Goal: Information Seeking & Learning: Learn about a topic

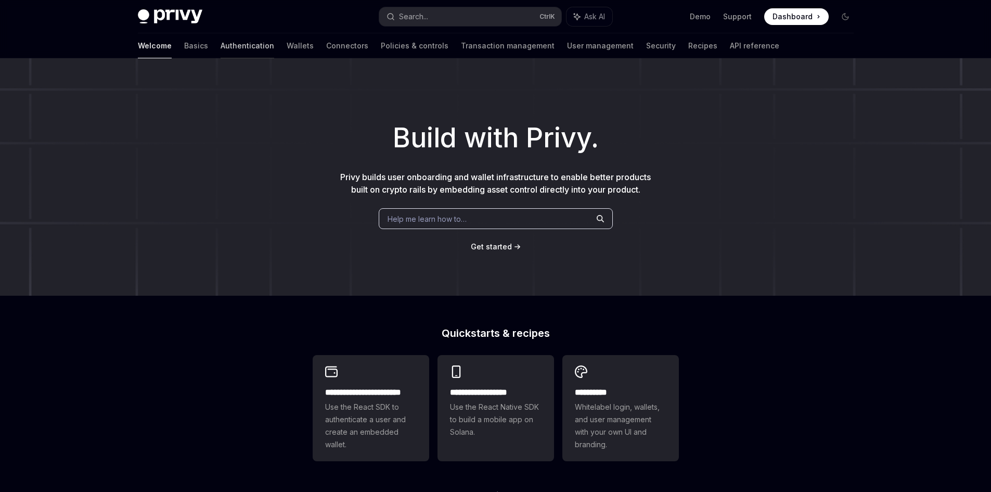
click at [221, 41] on link "Authentication" at bounding box center [248, 45] width 54 height 25
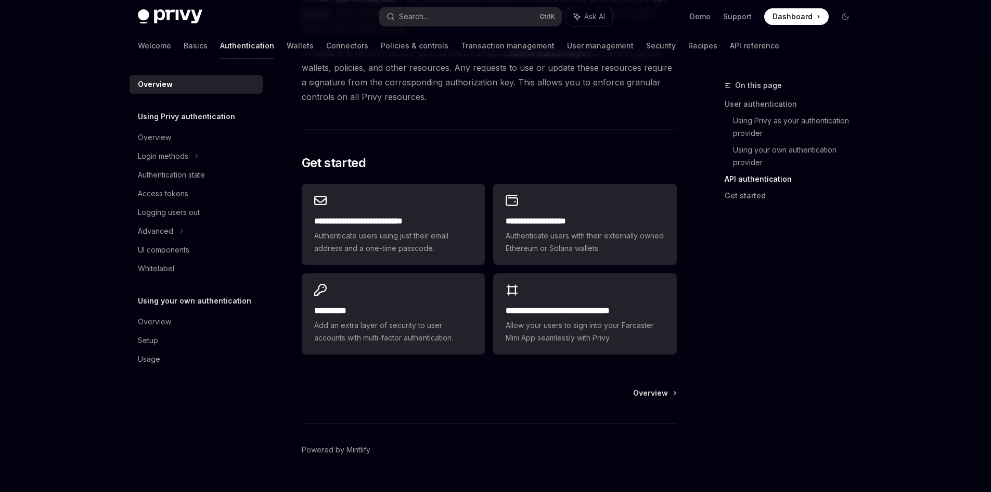
scroll to position [814, 0]
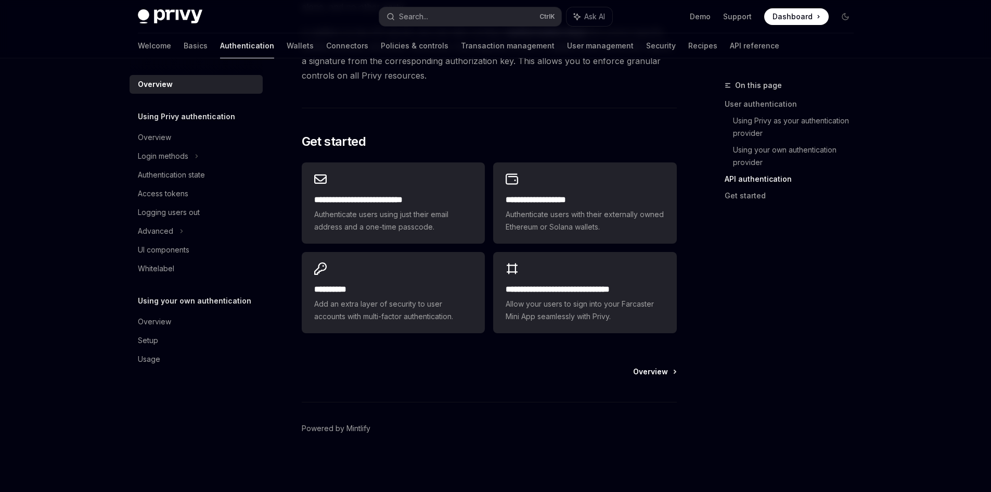
click at [661, 367] on span "Overview" at bounding box center [650, 371] width 35 height 10
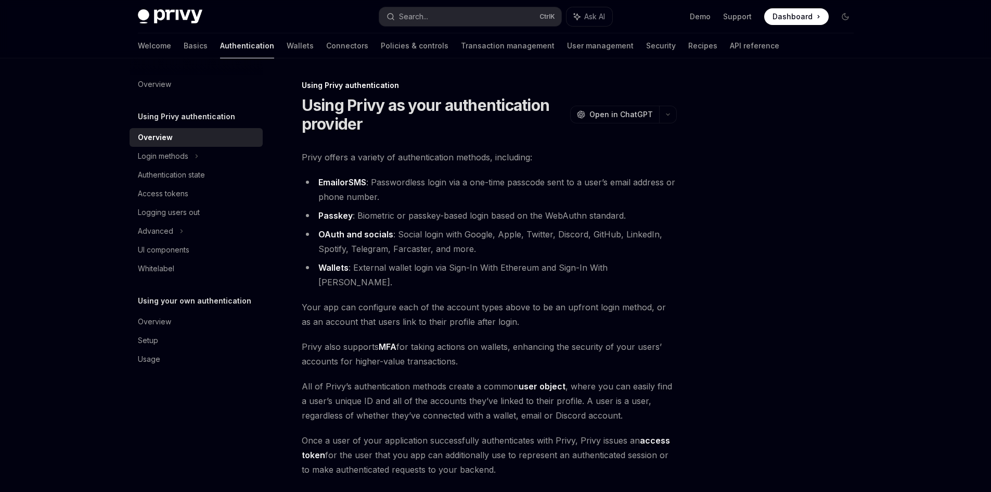
scroll to position [103, 0]
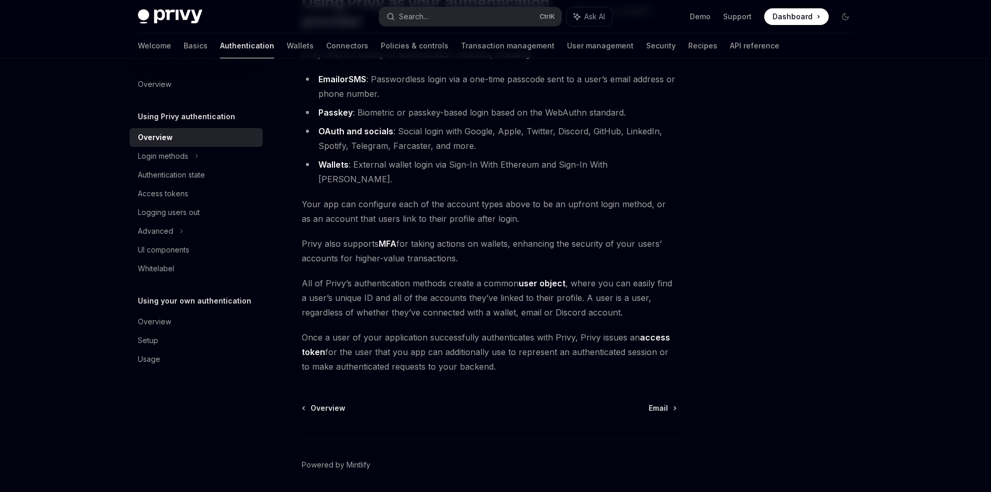
click at [676, 403] on div "Overview Email" at bounding box center [489, 408] width 375 height 10
click at [673, 403] on link "Email" at bounding box center [662, 408] width 27 height 10
type textarea "*"
